Goal: Use online tool/utility: Utilize a website feature to perform a specific function

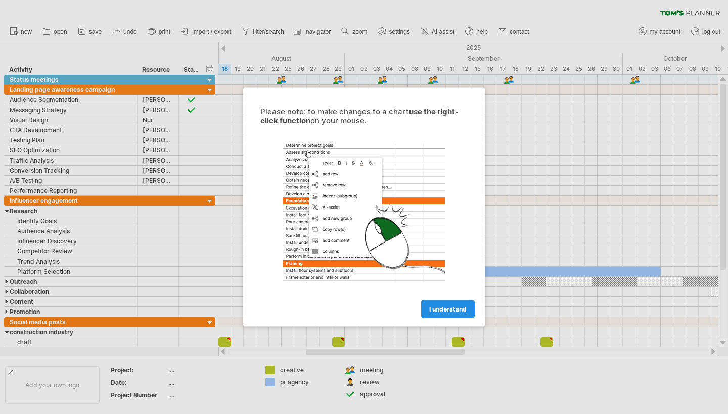
click at [453, 305] on link "I understand" at bounding box center [448, 310] width 54 height 18
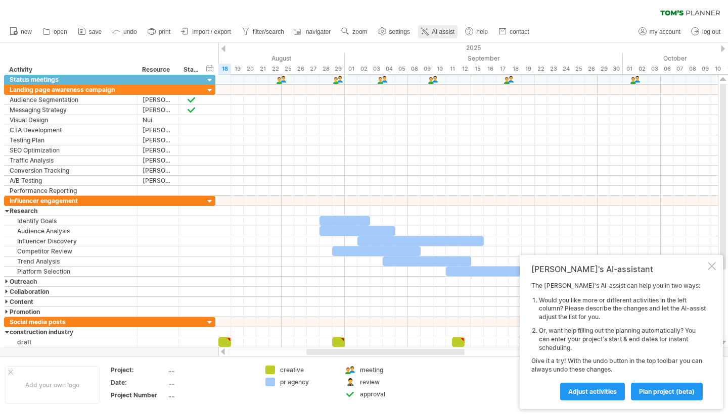
click at [448, 33] on span "AI assist" at bounding box center [443, 31] width 23 height 7
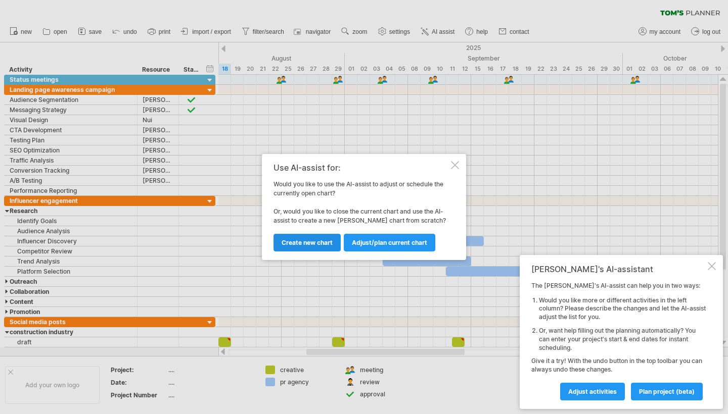
click at [324, 242] on span "Create new chart" at bounding box center [307, 243] width 51 height 8
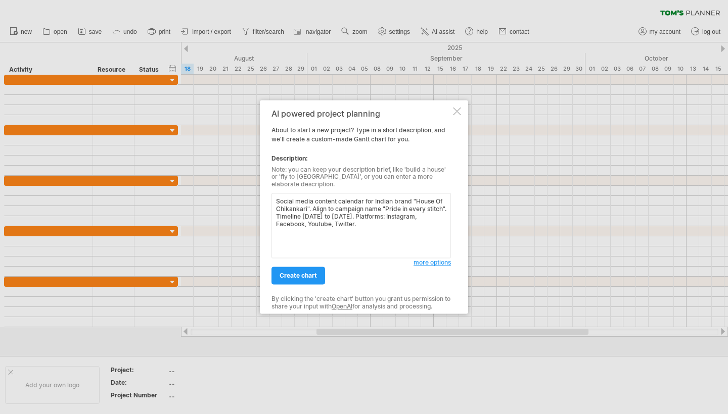
paste textarea "Campaign: Pride in Every Stitch – Celebrating India’s Heritage Duration: [DATE]…"
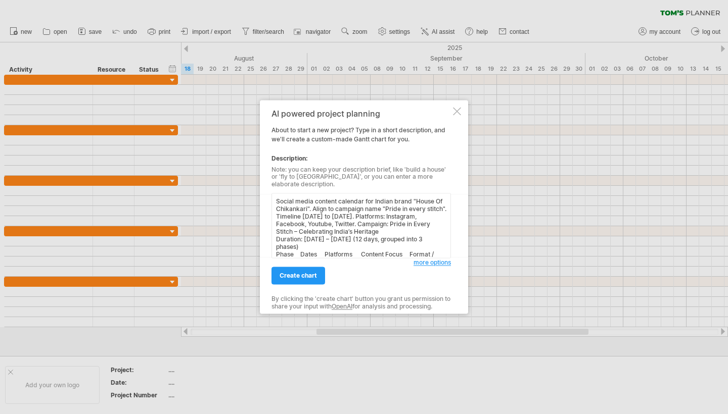
scroll to position [118, 0]
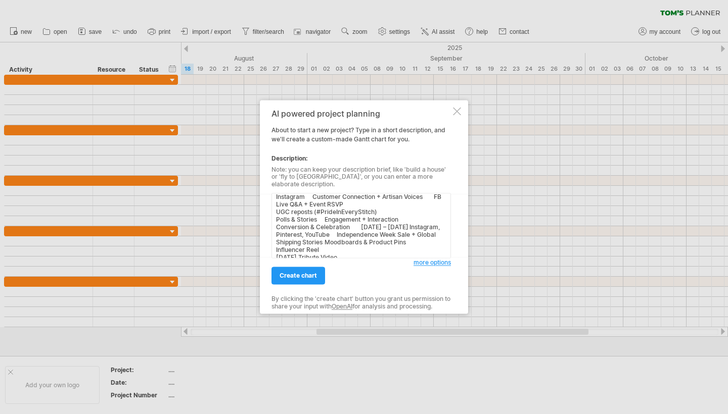
type textarea "Social media content calendar for Indian brand "House Of Chikankari". Align to …"
click at [309, 272] on span "create chart" at bounding box center [298, 276] width 37 height 8
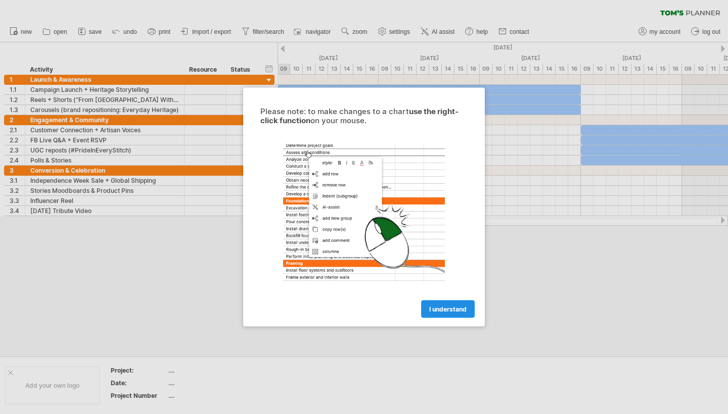
click at [456, 308] on span "I understand" at bounding box center [447, 310] width 37 height 8
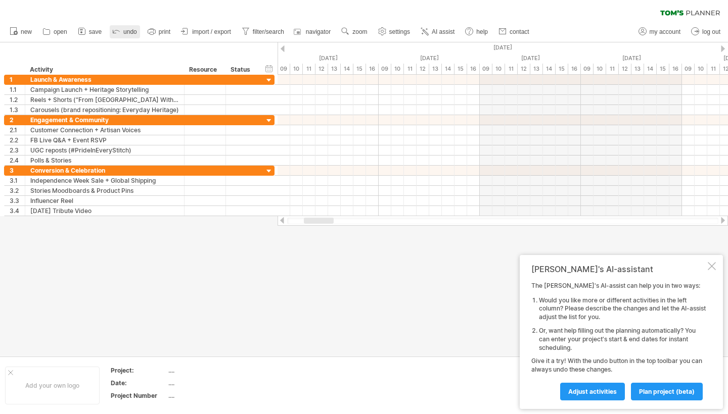
click at [127, 27] on link "undo" at bounding box center [125, 31] width 30 height 13
click at [128, 28] on link "undo" at bounding box center [125, 31] width 30 height 13
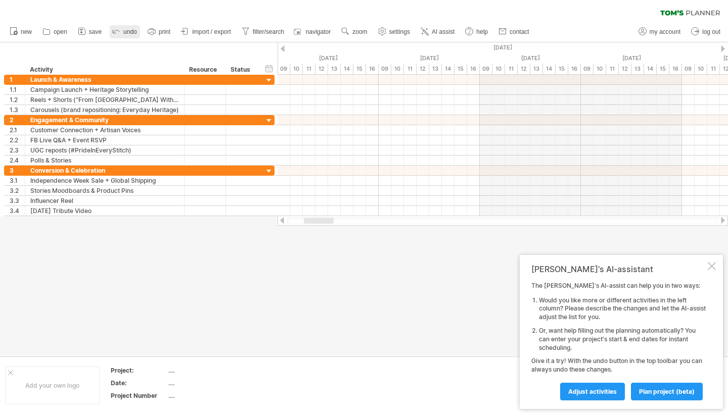
click at [128, 28] on link "undo" at bounding box center [125, 31] width 30 height 13
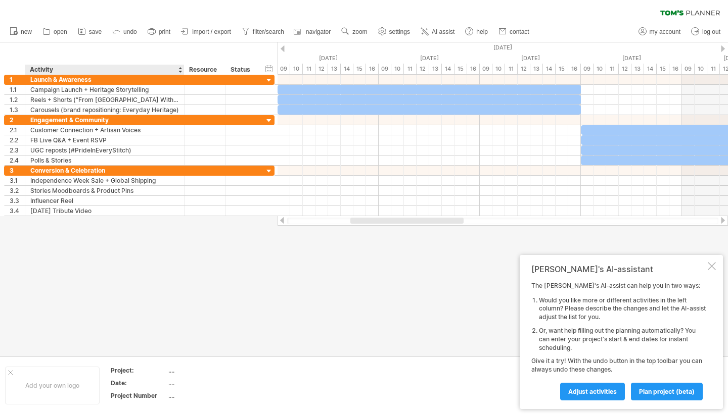
click at [174, 367] on div "...." at bounding box center [210, 370] width 85 height 9
click at [175, 374] on input "text" at bounding box center [208, 370] width 81 height 9
type input "**********"
click at [175, 384] on div "...." at bounding box center [210, 383] width 85 height 9
click at [50, 391] on div "Add your own logo" at bounding box center [52, 386] width 95 height 38
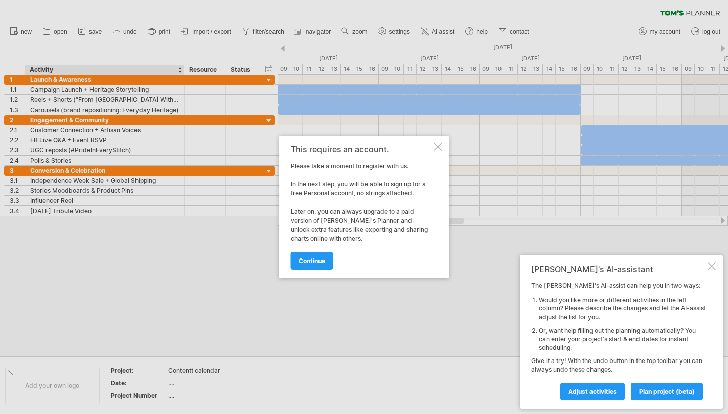
click at [252, 61] on div at bounding box center [364, 207] width 728 height 414
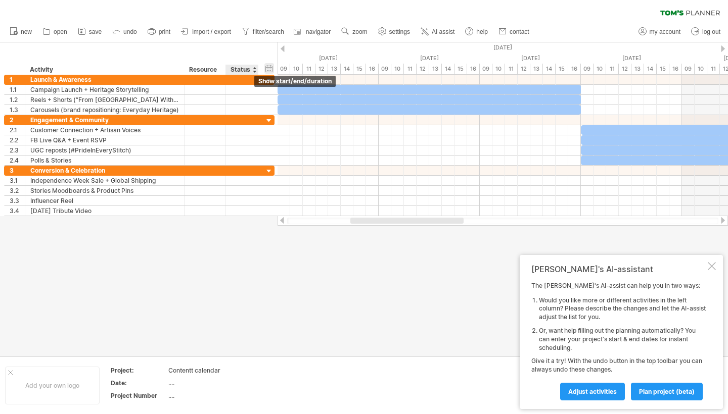
click at [271, 67] on div "hide start/end/duration show start/end/duration" at bounding box center [269, 68] width 10 height 11
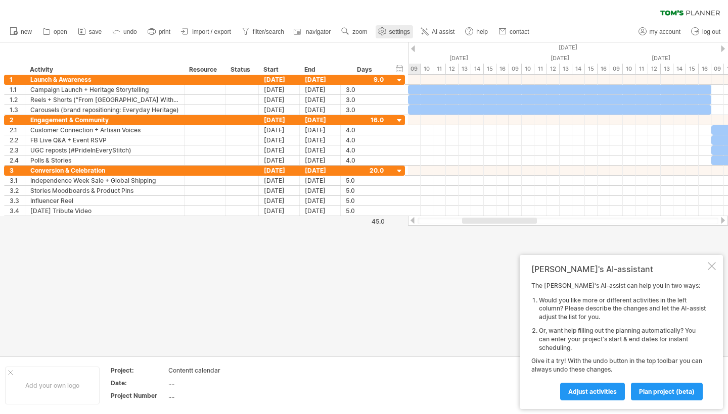
click at [398, 31] on span "settings" at bounding box center [399, 31] width 21 height 7
select select "*"
select select "**"
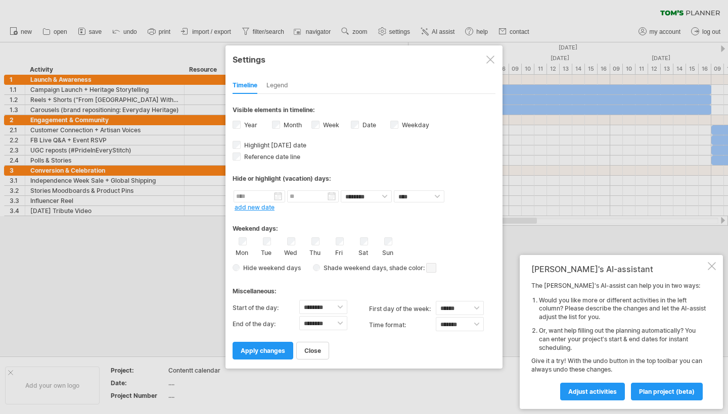
click at [325, 128] on label "Week visibility of weeknumbers Currently there is not enough space horizontally…" at bounding box center [330, 125] width 18 height 8
click at [281, 122] on div "Month" at bounding box center [291, 126] width 39 height 14
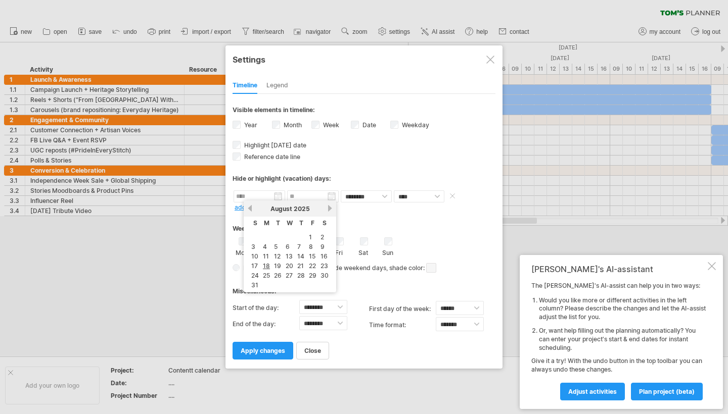
click at [261, 198] on input "text" at bounding box center [260, 197] width 52 height 12
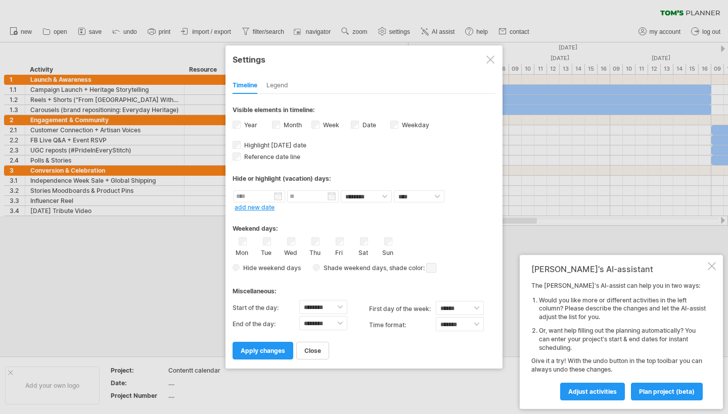
click at [326, 168] on div "Hide or highlight (vacation) days:" at bounding box center [364, 175] width 263 height 25
click at [244, 246] on div "Mon" at bounding box center [242, 247] width 13 height 19
click at [237, 244] on div "Mon" at bounding box center [242, 247] width 13 height 19
click at [322, 242] on div "Mon Tue Wed Thu Fri Sat Sun" at bounding box center [364, 247] width 263 height 19
click at [319, 242] on div "Thu" at bounding box center [315, 247] width 13 height 19
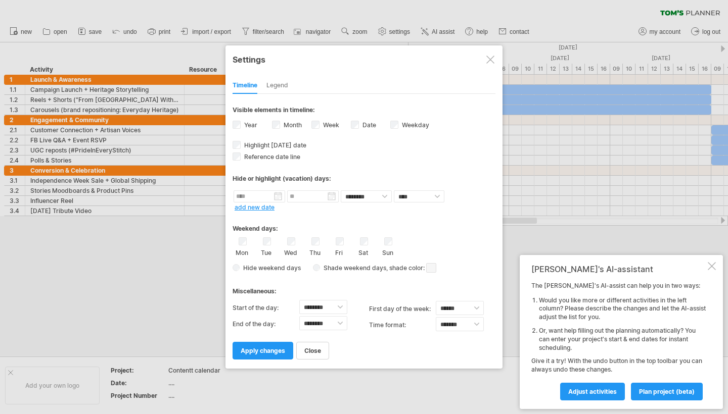
click at [309, 240] on div "Thu" at bounding box center [315, 247] width 13 height 19
click at [310, 240] on div "Thu" at bounding box center [315, 247] width 13 height 19
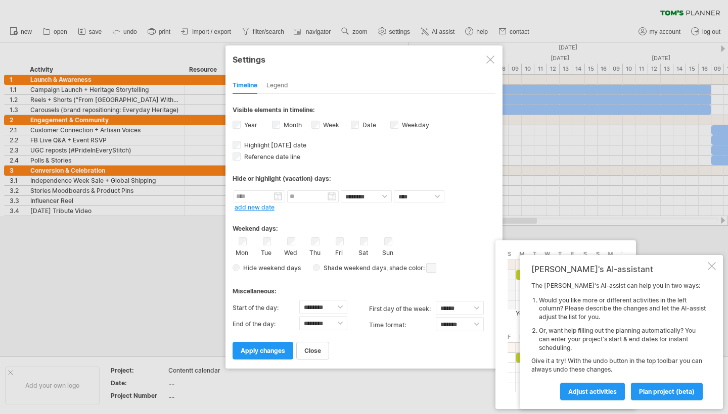
click at [428, 267] on span at bounding box center [431, 268] width 10 height 10
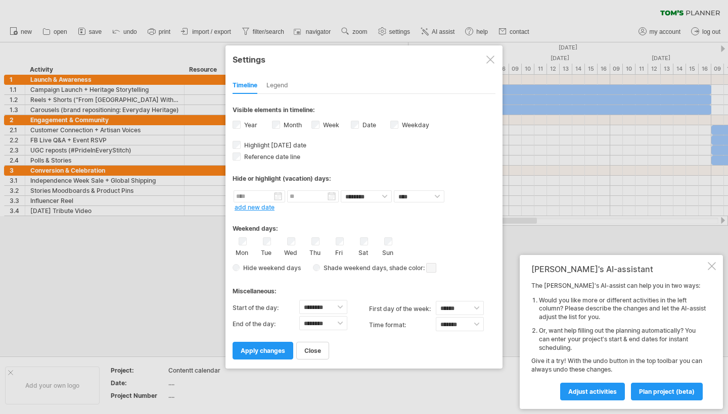
click at [711, 270] on div at bounding box center [712, 266] width 8 height 8
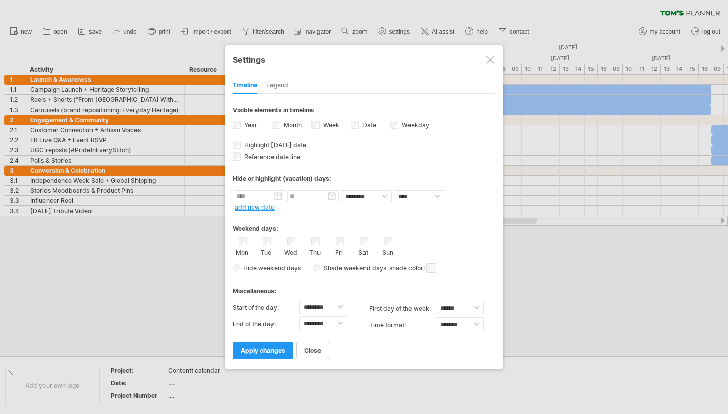
click at [432, 266] on span at bounding box center [431, 268] width 10 height 10
click at [433, 237] on div "Weekend days: Mon Tue Wed Thu Fri Sat Sun Hide weekend days" at bounding box center [364, 244] width 263 height 63
click at [267, 87] on div "Legend" at bounding box center [277, 86] width 22 height 16
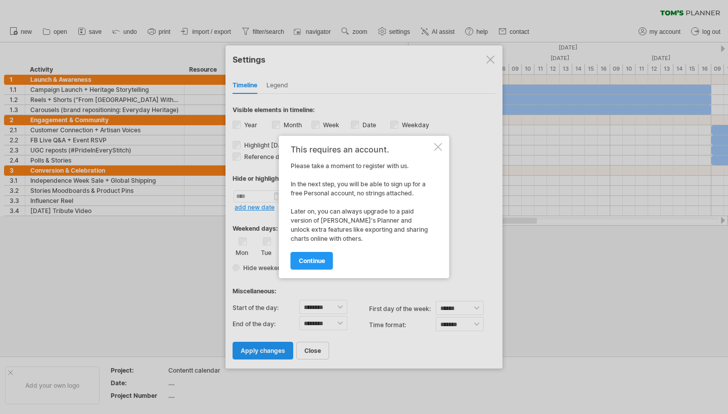
click at [445, 135] on div at bounding box center [364, 207] width 728 height 414
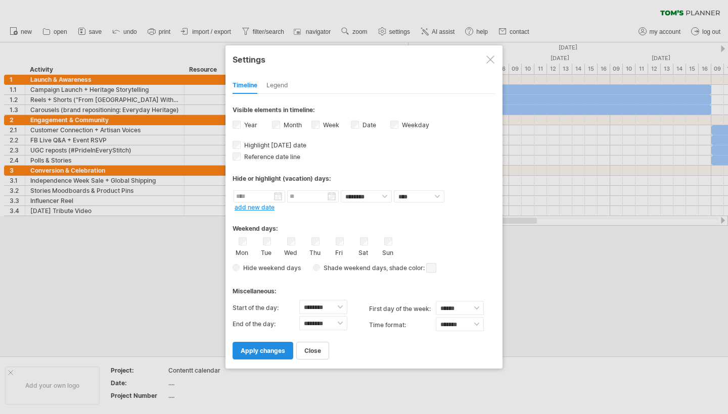
click at [268, 354] on span "apply changes" at bounding box center [263, 351] width 44 height 8
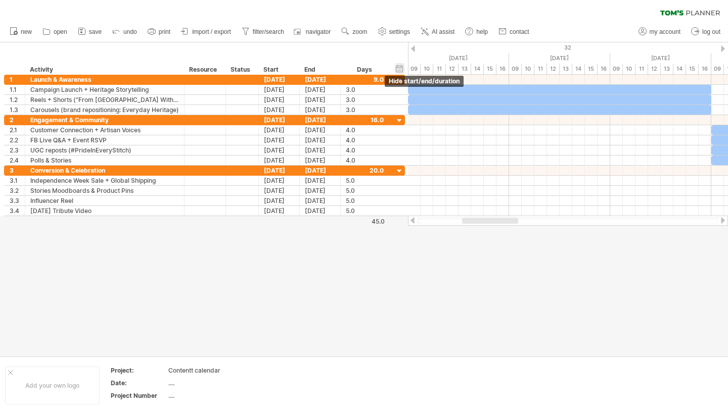
click at [397, 67] on div "hide start/end/duration show start/end/duration" at bounding box center [400, 68] width 10 height 11
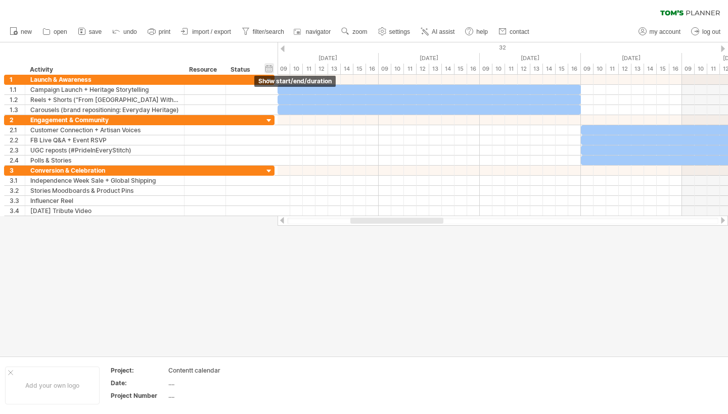
click at [269, 66] on div "hide start/end/duration show start/end/duration" at bounding box center [269, 68] width 10 height 11
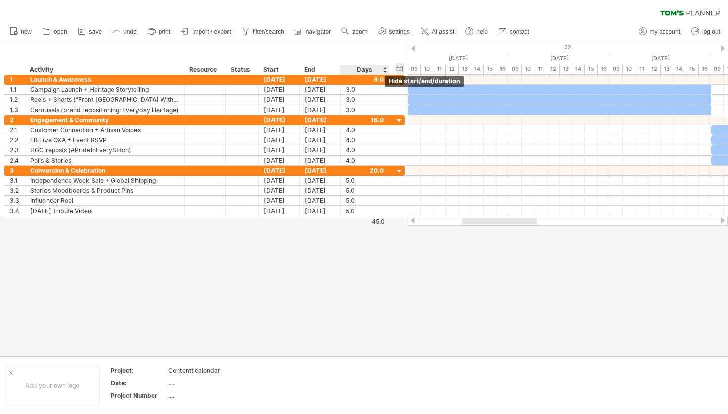
click at [398, 67] on div "hide start/end/duration show start/end/duration" at bounding box center [400, 68] width 10 height 11
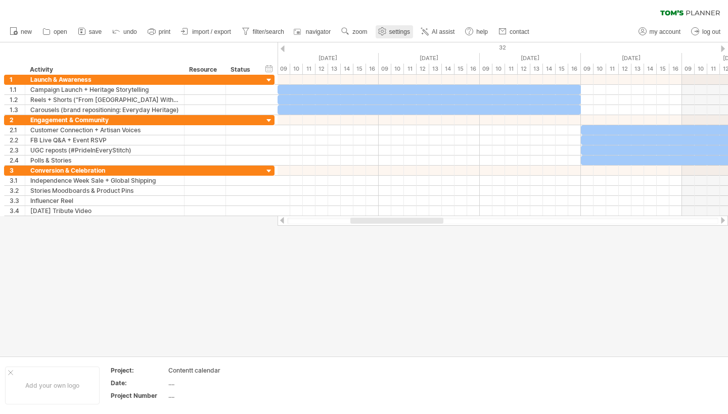
click at [412, 30] on link "settings" at bounding box center [394, 31] width 37 height 13
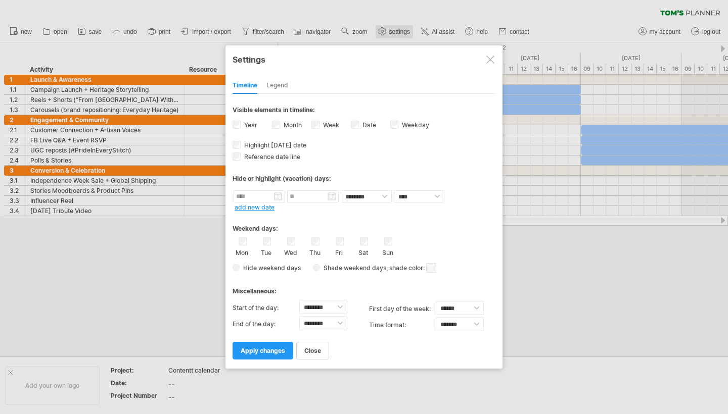
click at [412, 30] on div at bounding box center [364, 207] width 728 height 414
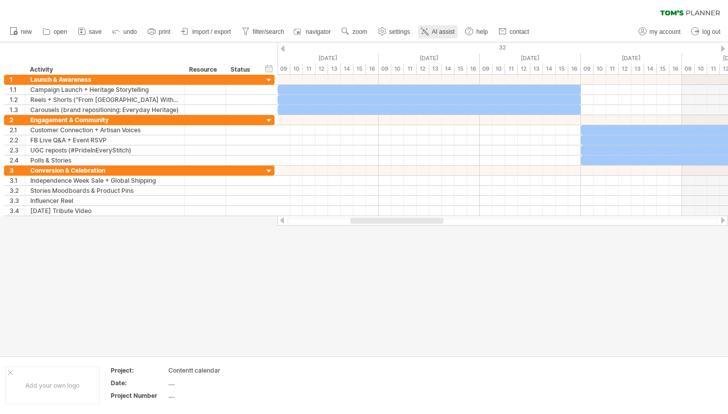
click at [438, 31] on span "AI assist" at bounding box center [443, 31] width 23 height 7
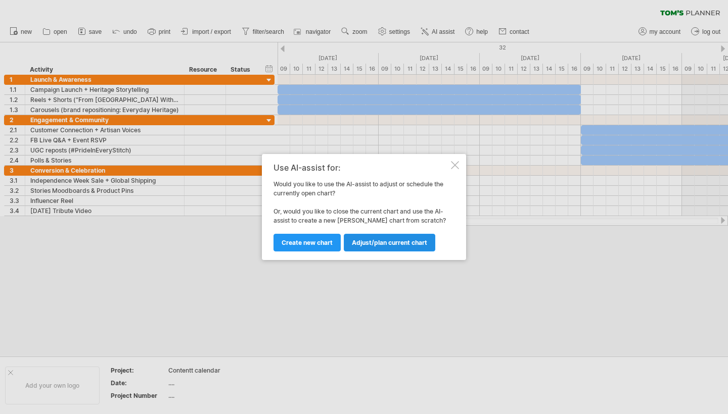
click at [370, 243] on span "Adjust/plan current chart" at bounding box center [389, 243] width 75 height 8
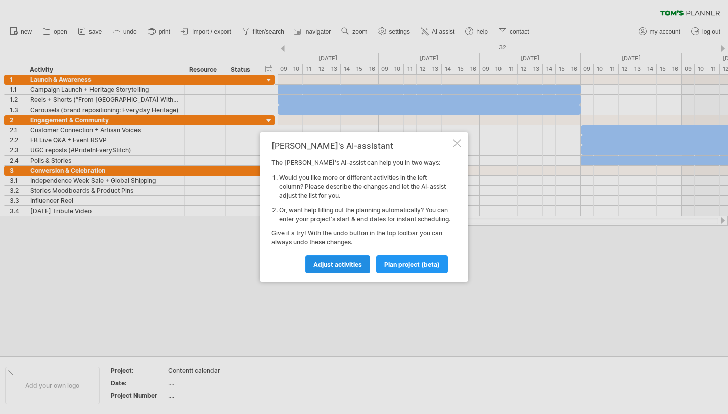
click at [358, 267] on span "Adjust activities" at bounding box center [337, 265] width 49 height 8
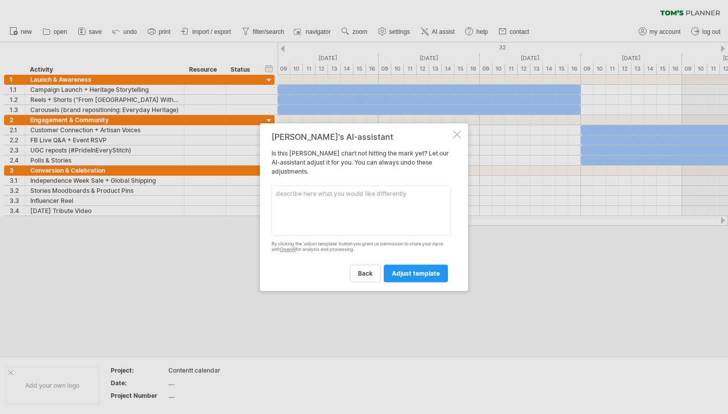
click at [354, 201] on textarea at bounding box center [360, 211] width 179 height 51
paste textarea "Generate [PERSON_NAME] Visual Table Representation of Social Media Content Post…"
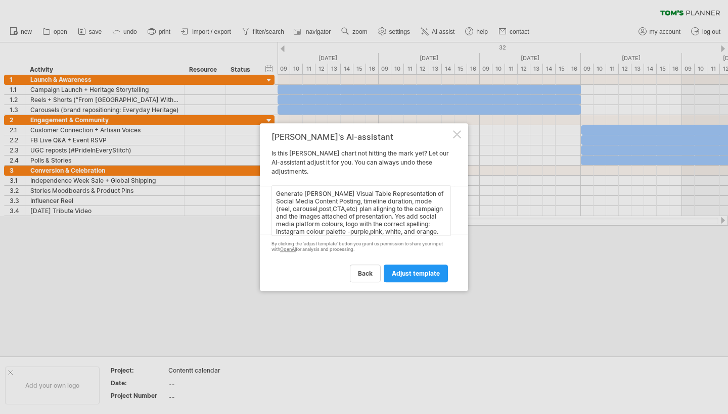
scroll to position [0, 0]
type textarea "Generate [PERSON_NAME] Visual Table Representation of Social Media Content Post…"
click at [418, 272] on span "adjust template" at bounding box center [416, 274] width 48 height 8
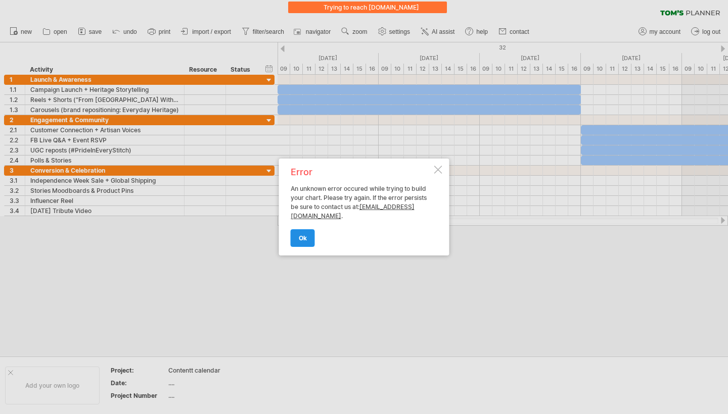
click at [310, 236] on link "ok" at bounding box center [303, 238] width 24 height 18
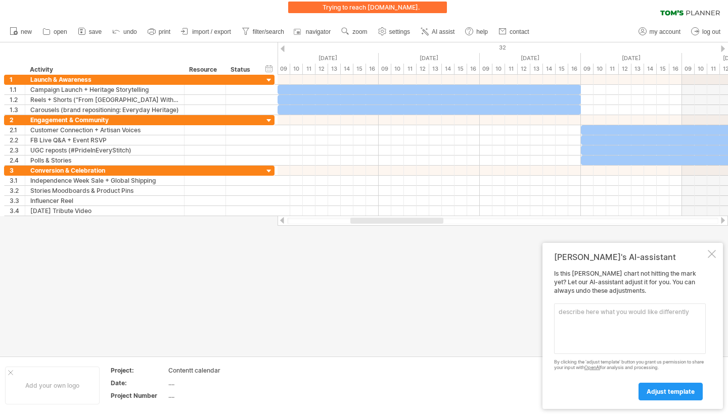
click at [619, 315] on textarea at bounding box center [630, 329] width 152 height 51
paste textarea "Generate [PERSON_NAME] Visual Table Representation of Social Media Content Post…"
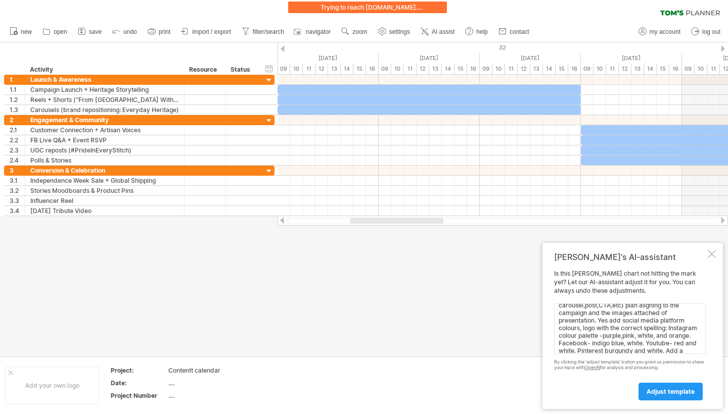
scroll to position [65, 0]
drag, startPoint x: 599, startPoint y: 333, endPoint x: 651, endPoint y: 371, distance: 64.7
click at [651, 372] on div "Is this [PERSON_NAME] chart not hitting the mark yet? Let our AI-assistant adju…" at bounding box center [630, 335] width 152 height 130
drag, startPoint x: 619, startPoint y: 347, endPoint x: 538, endPoint y: 313, distance: 87.2
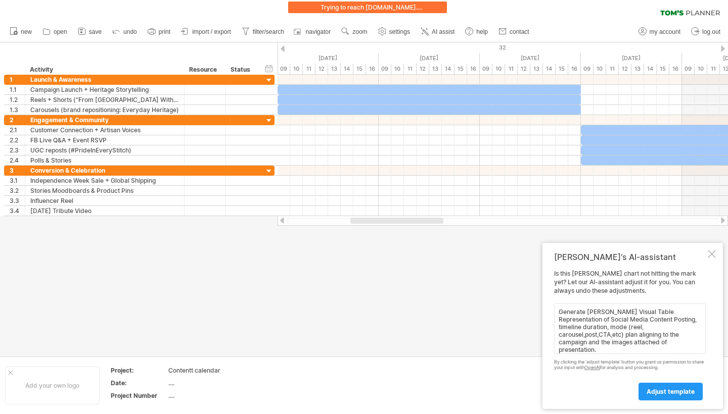
click at [538, 313] on div "Trying to reach [DOMAIN_NAME] .... Connected again... 0% clear filter" at bounding box center [364, 207] width 728 height 414
paste textarea "Content Calendar A well-organized calendar ensures consistency and timely execu…"
click at [627, 313] on textarea "Content Calendar A well-organized calendar ensures consistency and timely execu…" at bounding box center [630, 329] width 152 height 51
click at [560, 312] on textarea "Content Calendar A well-organized calendar ensures consistency and timely execu…" at bounding box center [630, 329] width 152 height 51
click at [627, 309] on textarea "Content Calendar A well-organized calendar ensures consistency and timely execu…" at bounding box center [630, 329] width 152 height 51
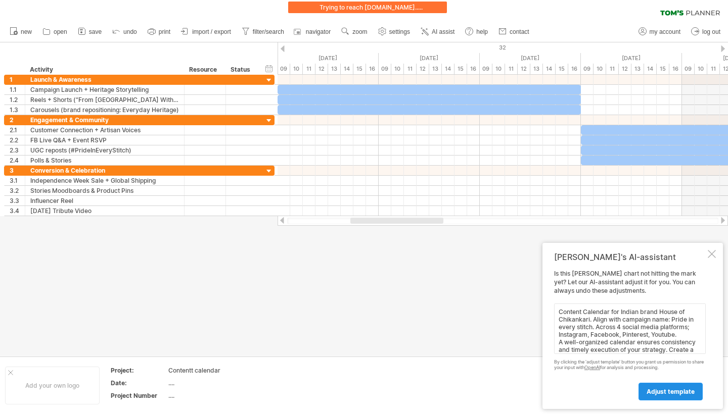
type textarea "Content Calendar for Indian brand House of Chikankari. Align with campaign name…"
click at [676, 392] on span "adjust template" at bounding box center [671, 392] width 48 height 8
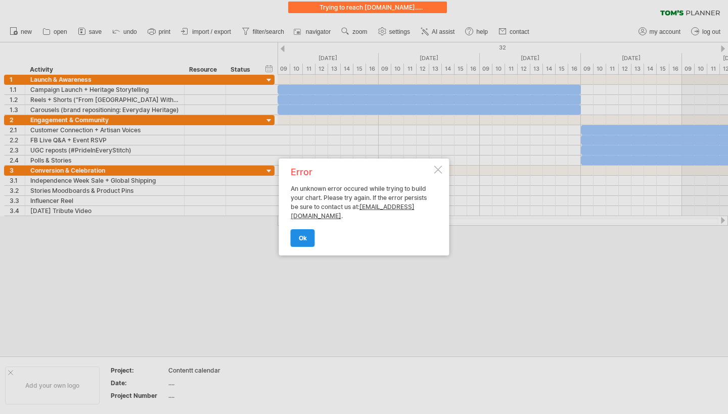
click at [309, 240] on link "ok" at bounding box center [303, 238] width 24 height 18
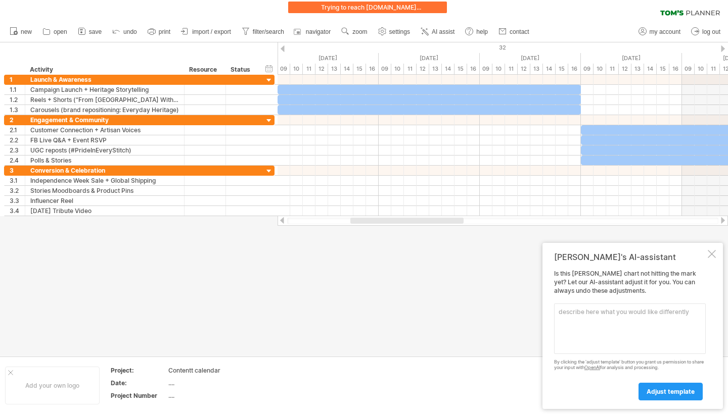
click at [712, 257] on div at bounding box center [712, 254] width 8 height 8
